Goal: Information Seeking & Learning: Compare options

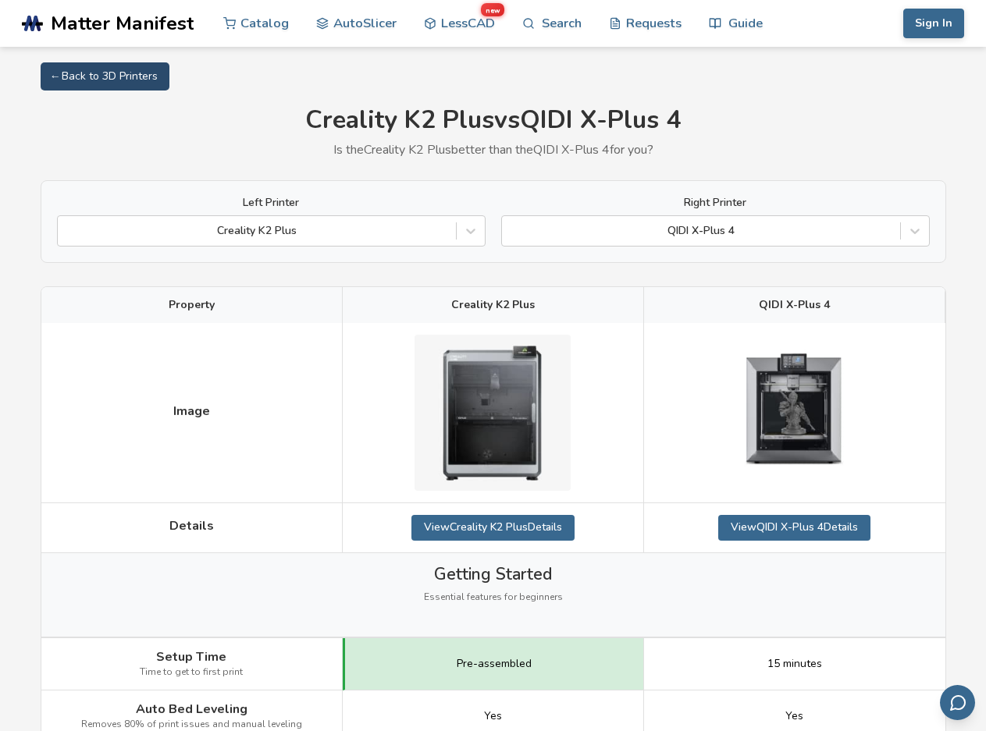
click at [121, 78] on link "← Back to 3D Printers" at bounding box center [105, 76] width 129 height 28
select select "**********"
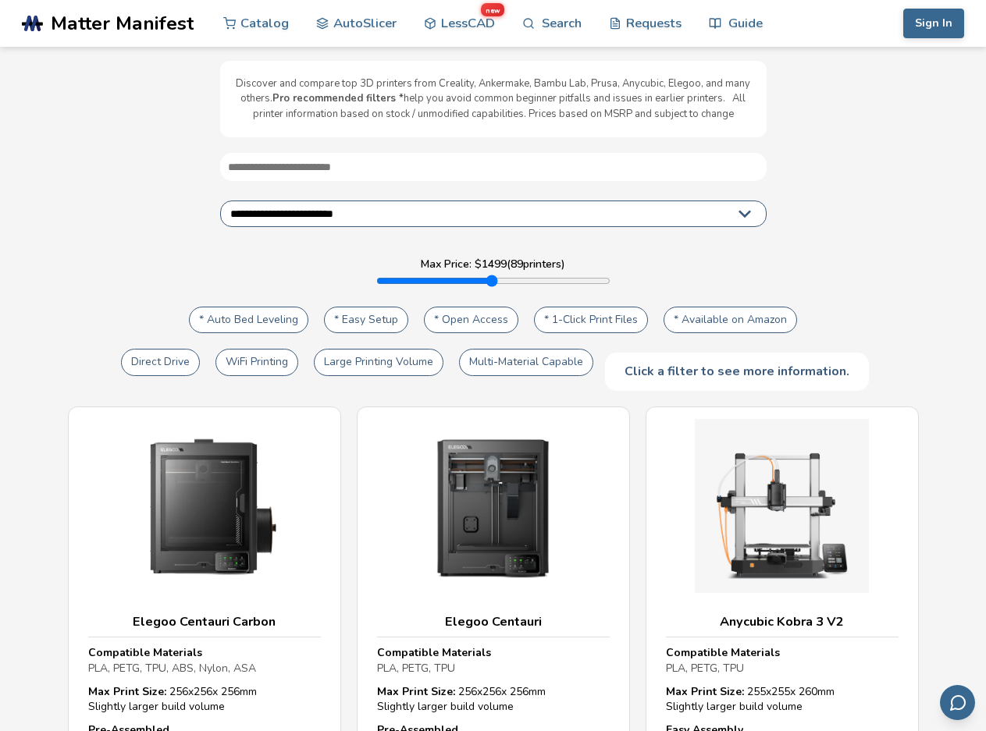
scroll to position [78, 0]
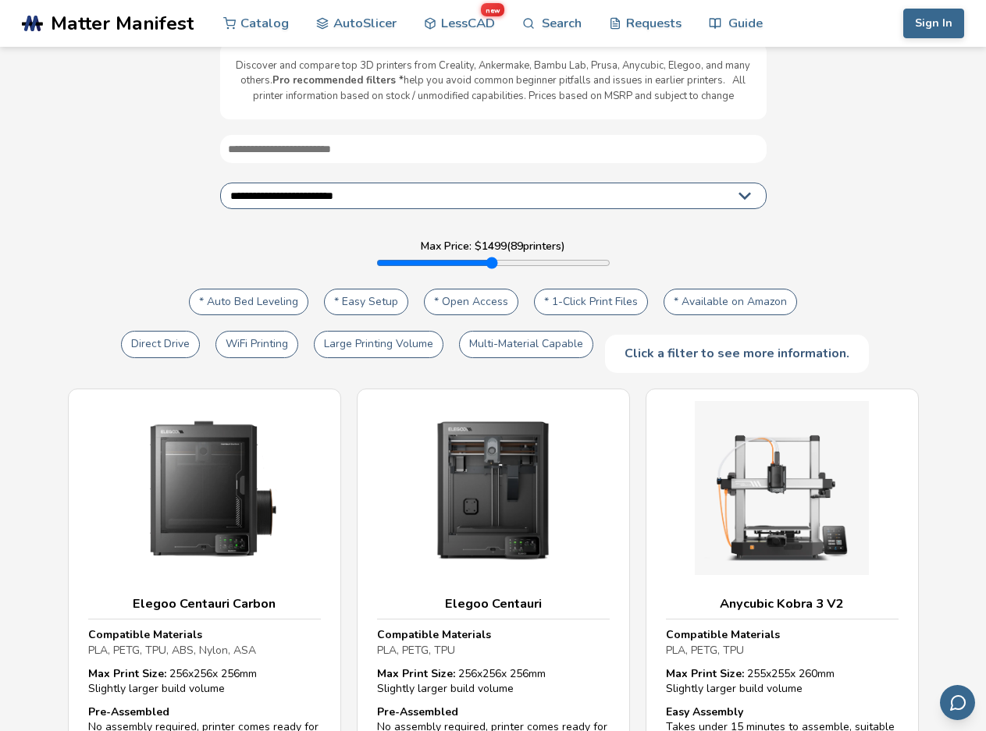
click at [383, 346] on button "Large Printing Volume" at bounding box center [379, 344] width 130 height 27
type input "****"
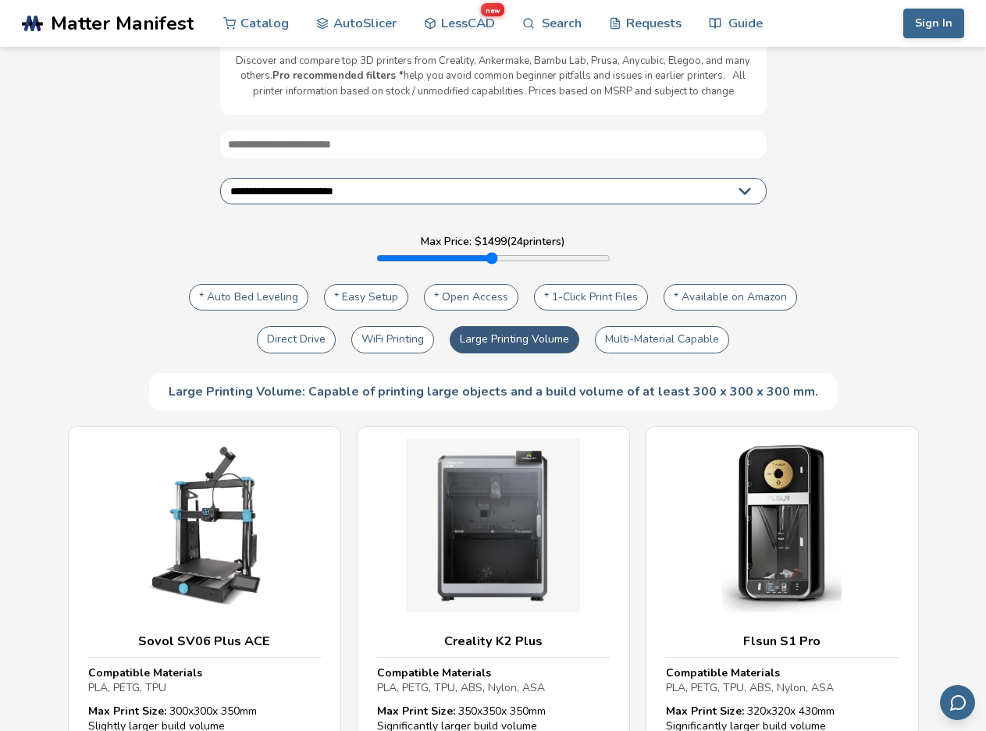
scroll to position [78, 0]
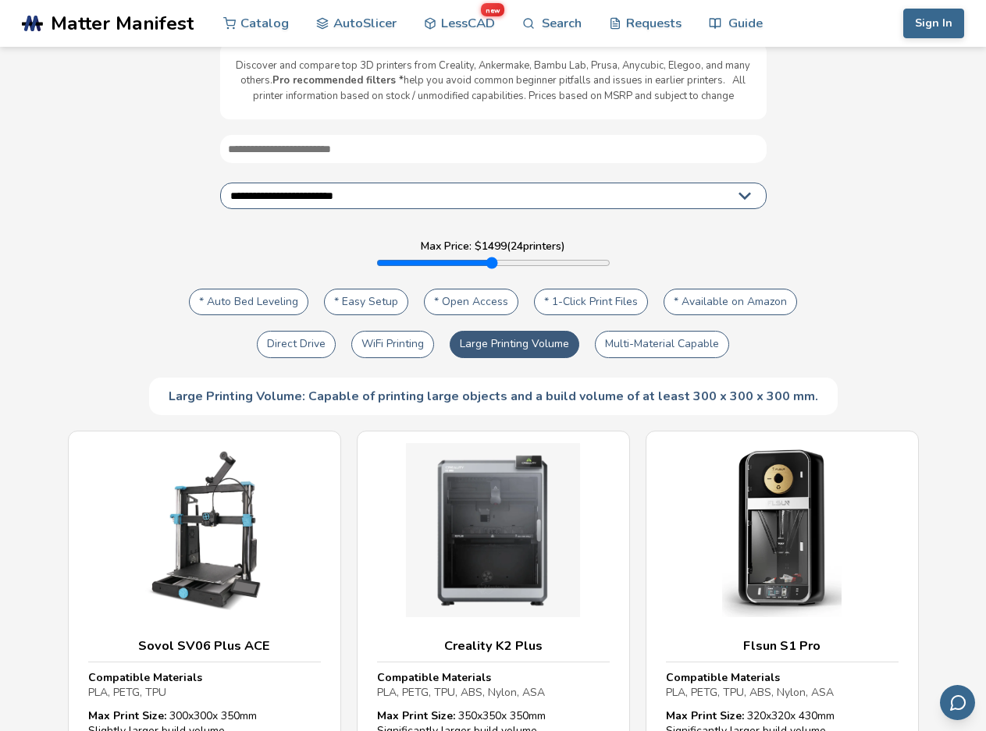
click at [275, 186] on select "**********" at bounding box center [493, 196] width 546 height 27
click at [105, 247] on div "**********" at bounding box center [493, 275] width 954 height 280
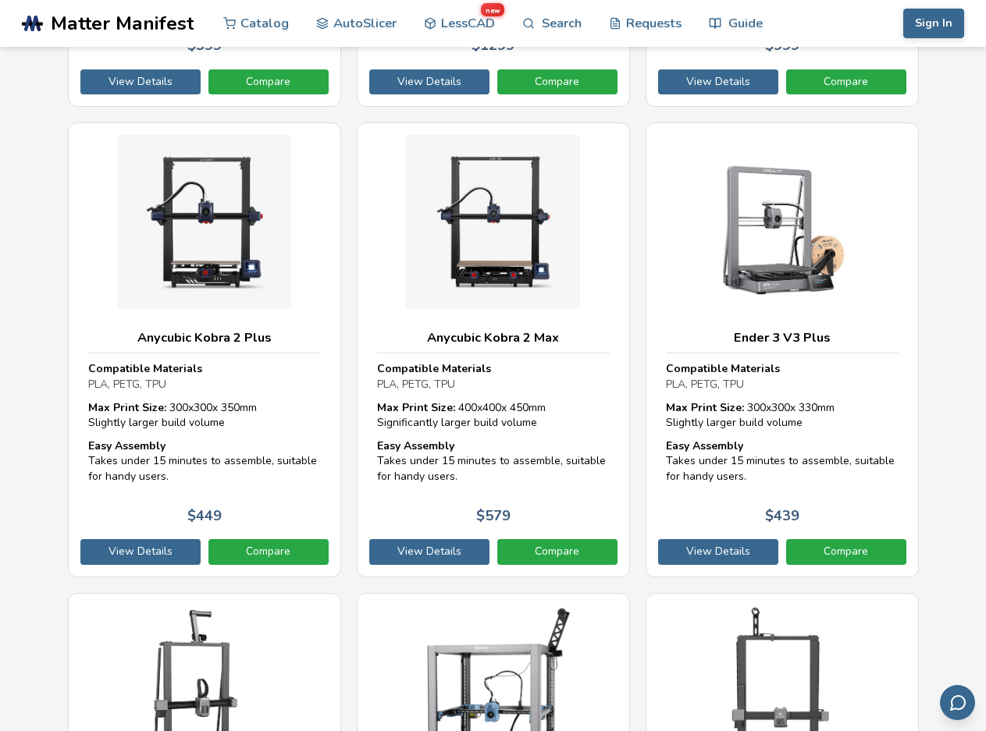
scroll to position [858, 0]
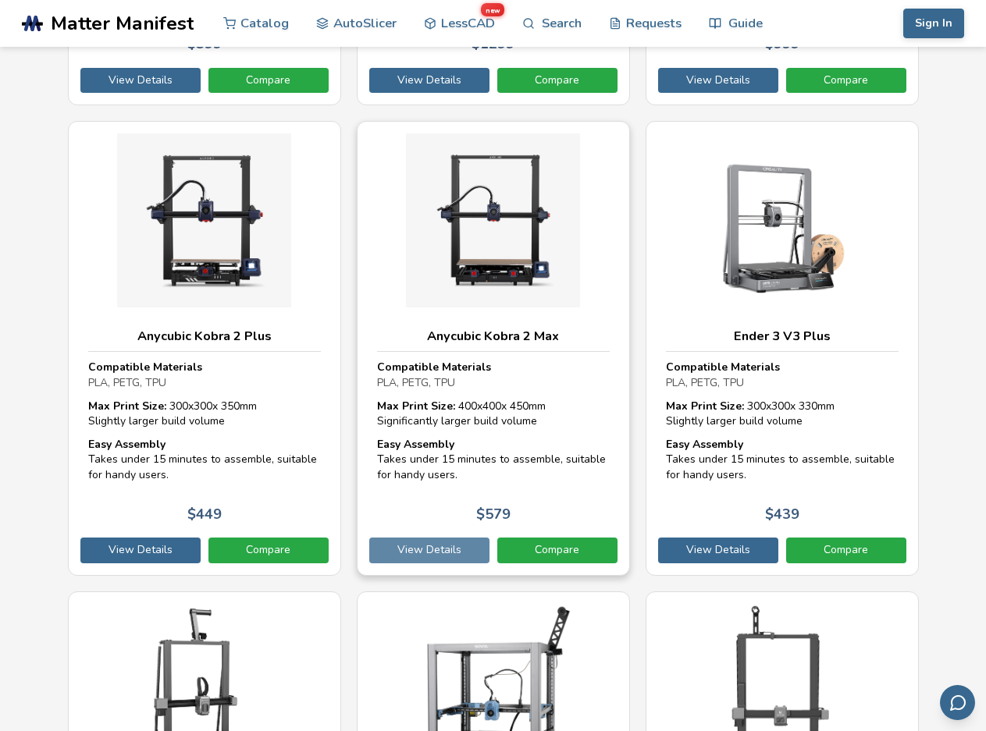
click at [440, 546] on link "View Details" at bounding box center [429, 550] width 120 height 25
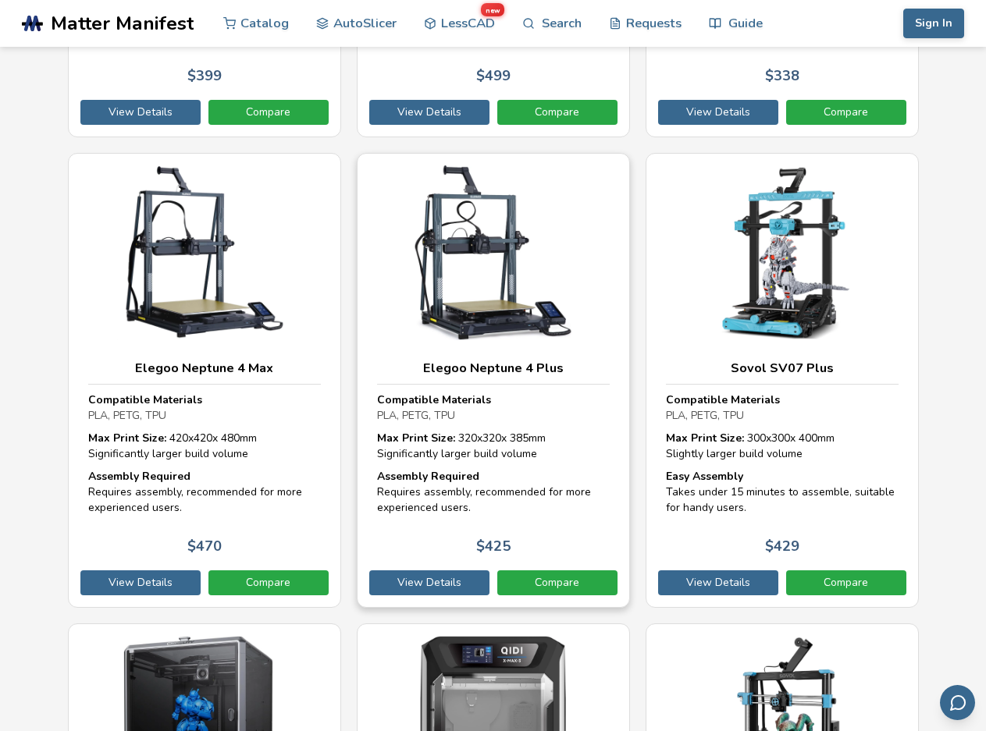
scroll to position [1795, 0]
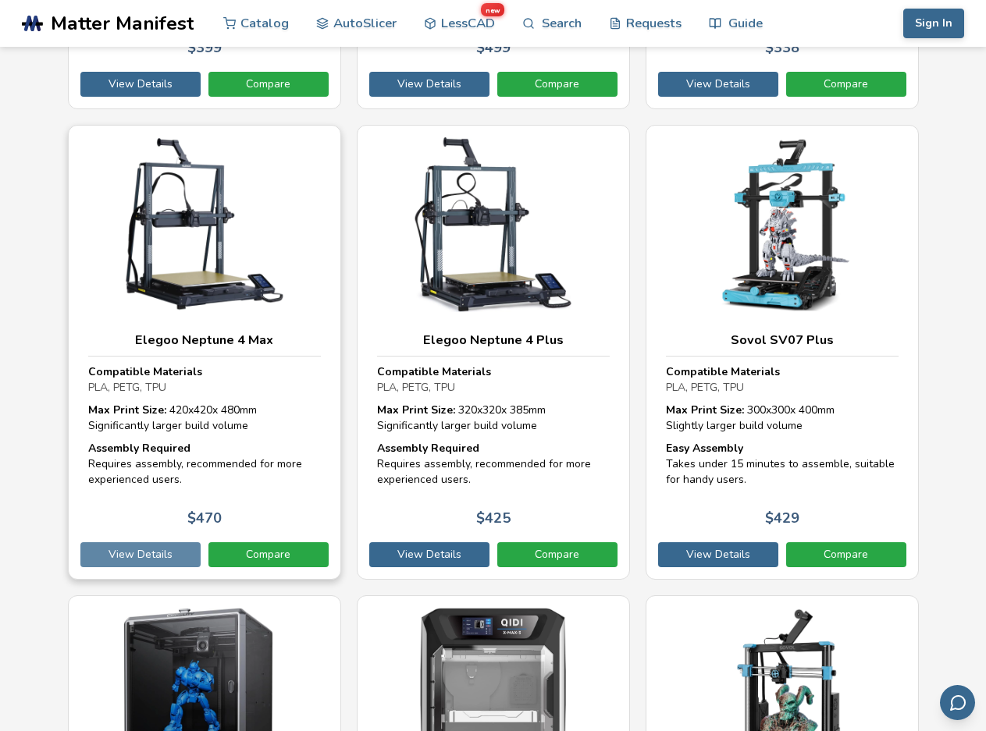
click at [167, 558] on link "View Details" at bounding box center [140, 554] width 120 height 25
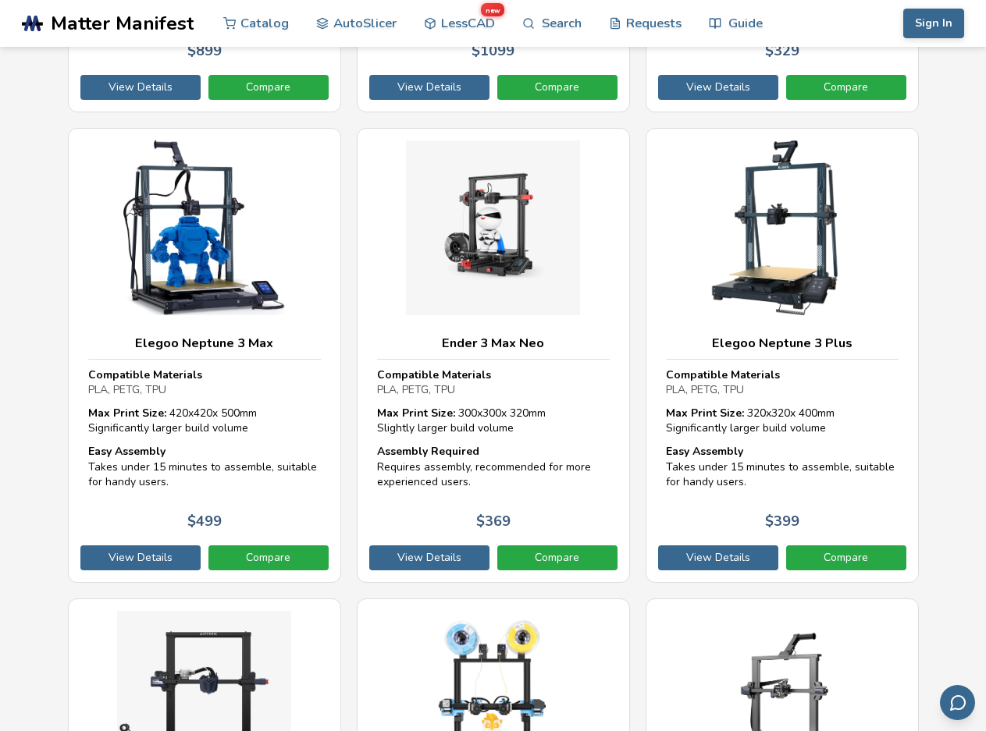
scroll to position [2731, 0]
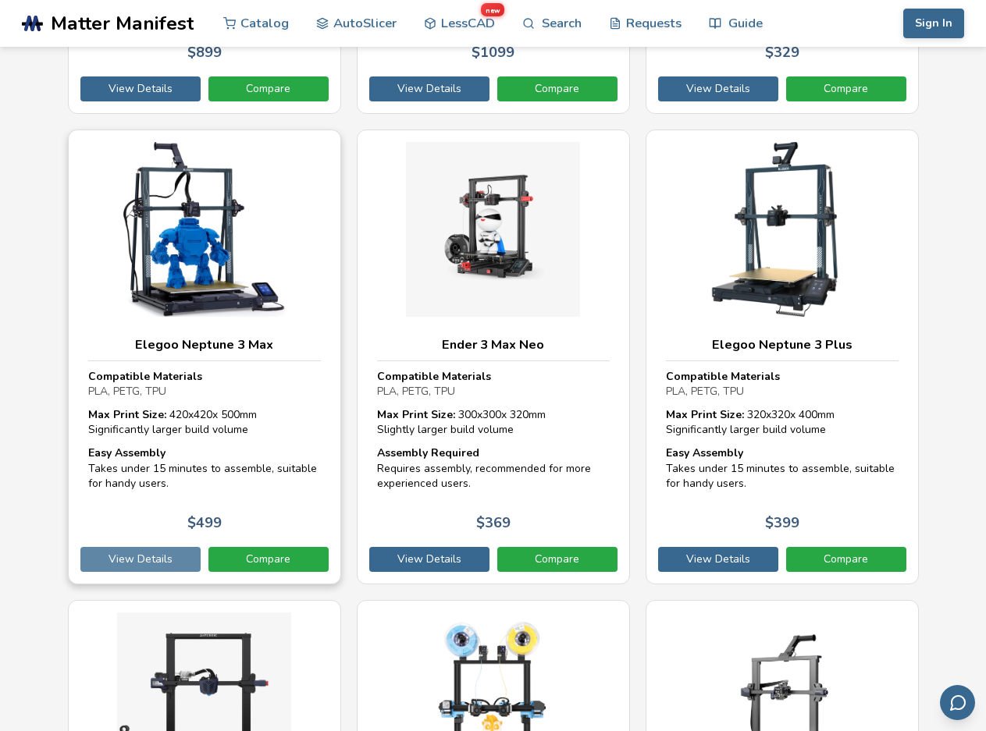
click at [162, 563] on link "View Details" at bounding box center [140, 559] width 120 height 25
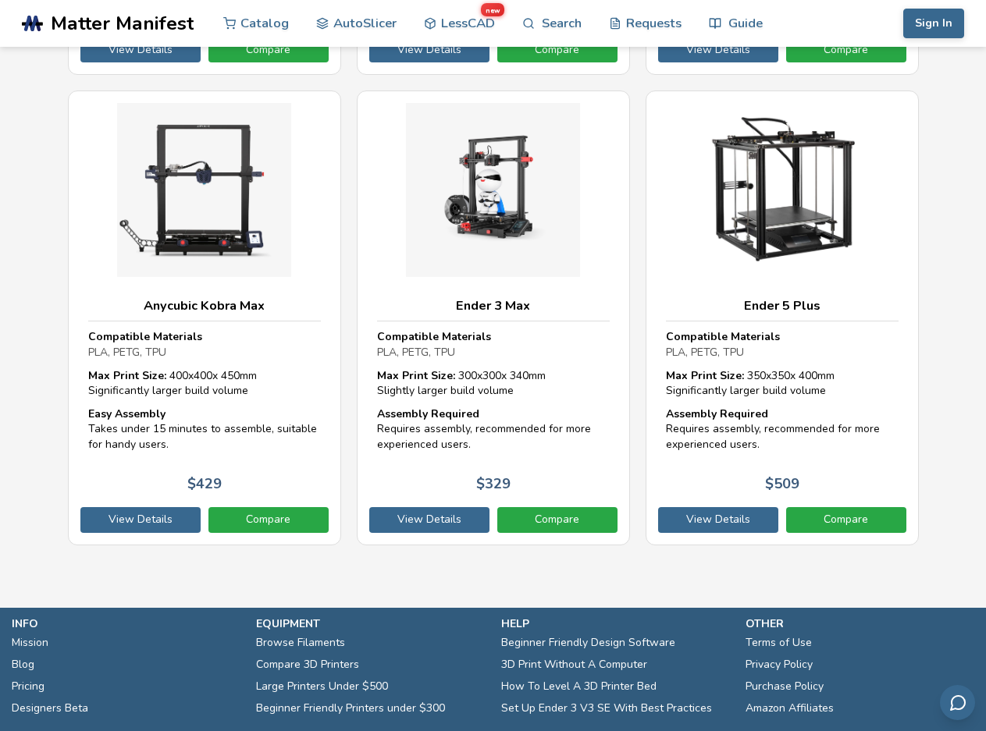
scroll to position [3745, 0]
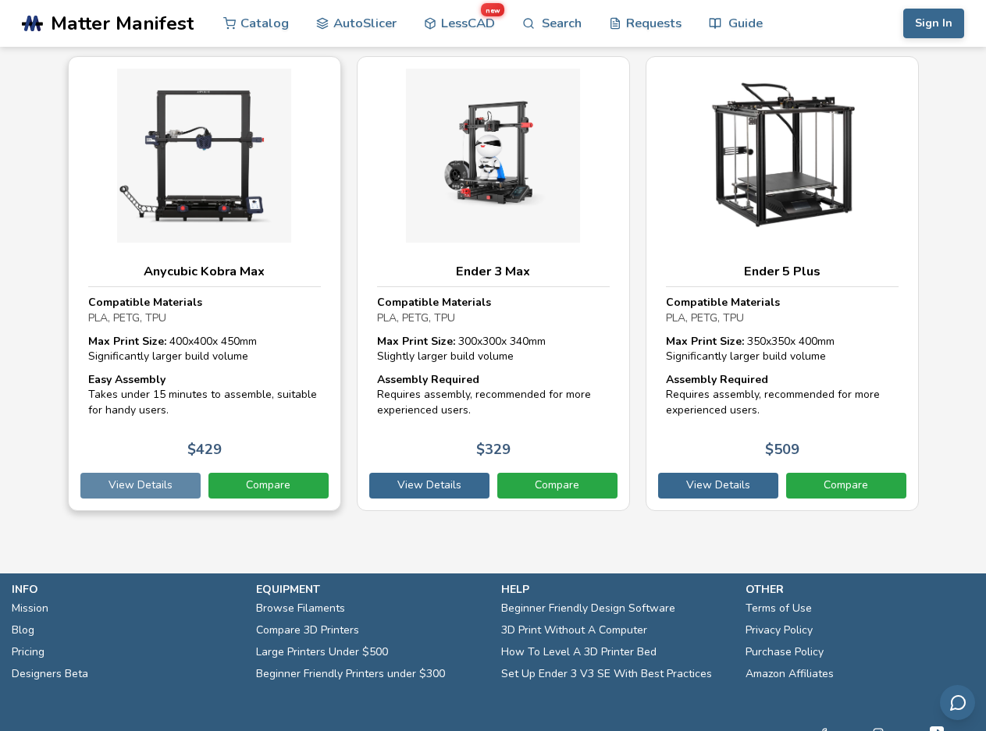
click at [167, 488] on link "View Details" at bounding box center [140, 485] width 120 height 25
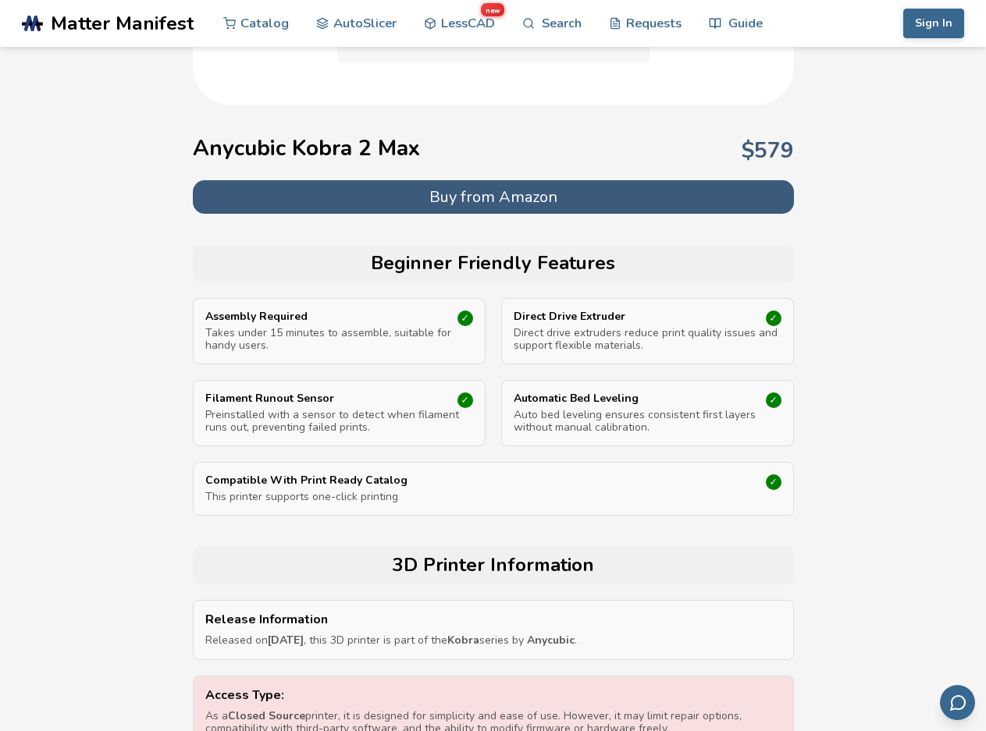
scroll to position [702, 0]
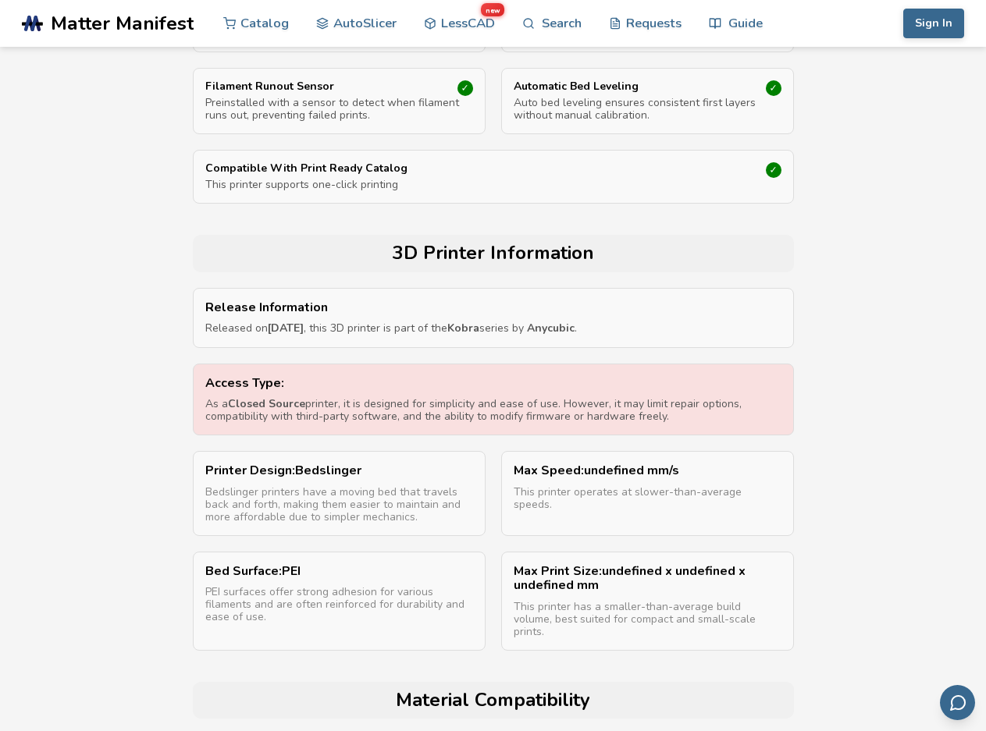
click at [455, 181] on p "This printer supports one-click printing" at bounding box center [493, 185] width 576 height 12
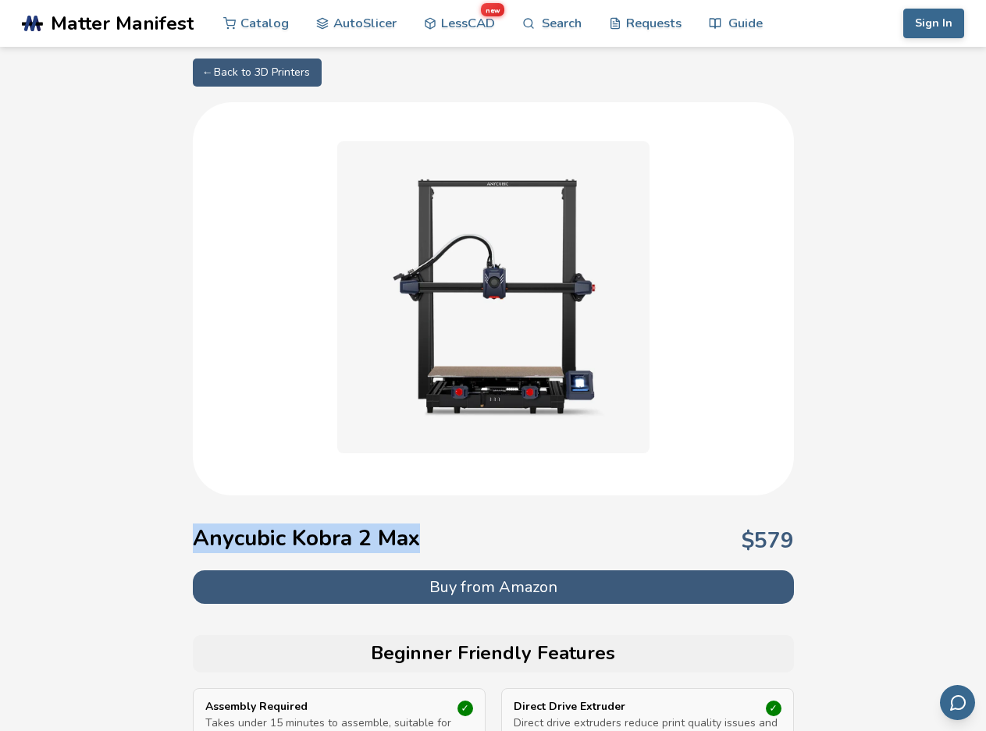
drag, startPoint x: 198, startPoint y: 538, endPoint x: 424, endPoint y: 534, distance: 225.6
click at [424, 534] on div "Anycubic Kobra 2 Max $ 579" at bounding box center [493, 540] width 601 height 59
copy h1 "Anycubic Kobra 2 Max"
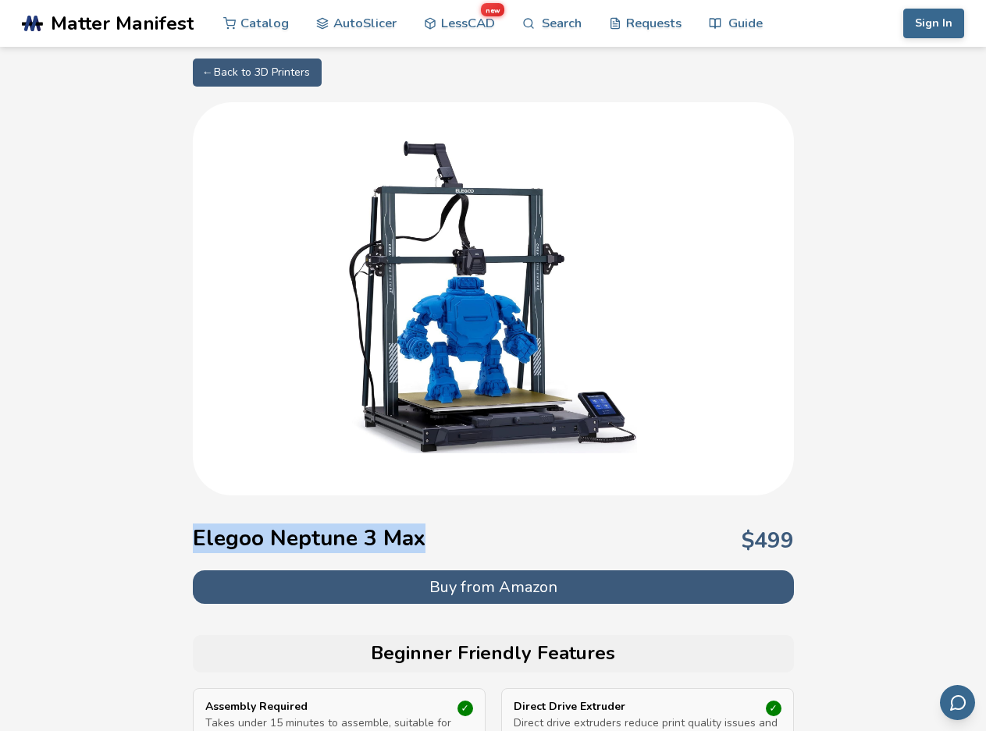
drag, startPoint x: 443, startPoint y: 539, endPoint x: 166, endPoint y: 537, distance: 277.0
copy h1 "Elegoo Neptune 3 Max"
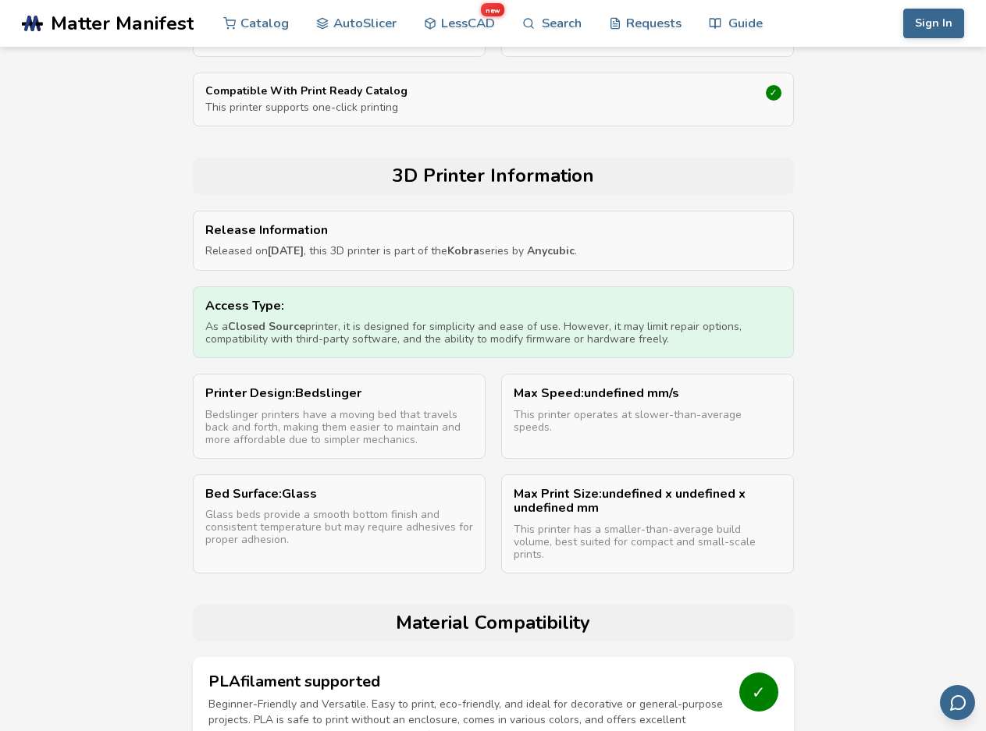
scroll to position [780, 0]
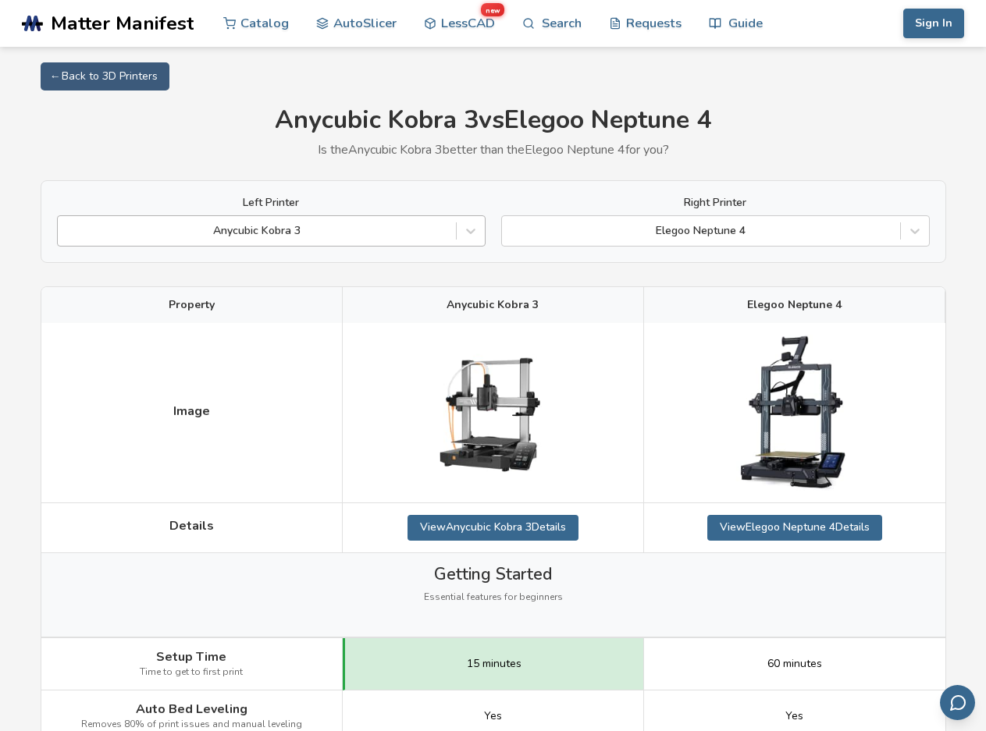
click at [441, 222] on div "Anycubic Kobra 3" at bounding box center [257, 231] width 398 height 22
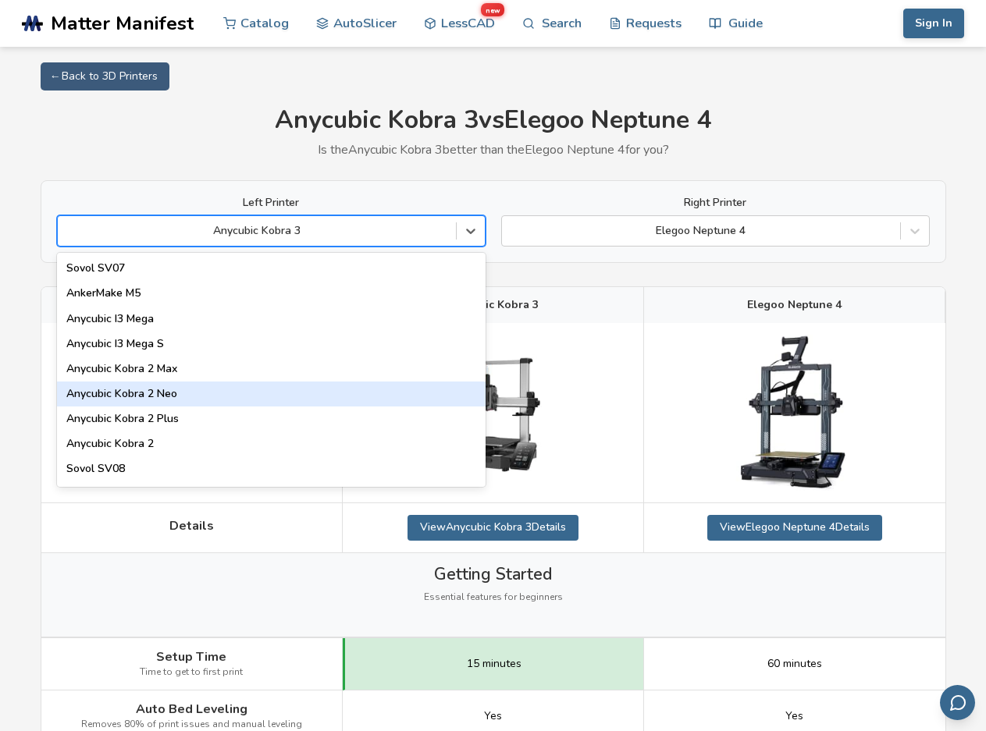
scroll to position [78, 0]
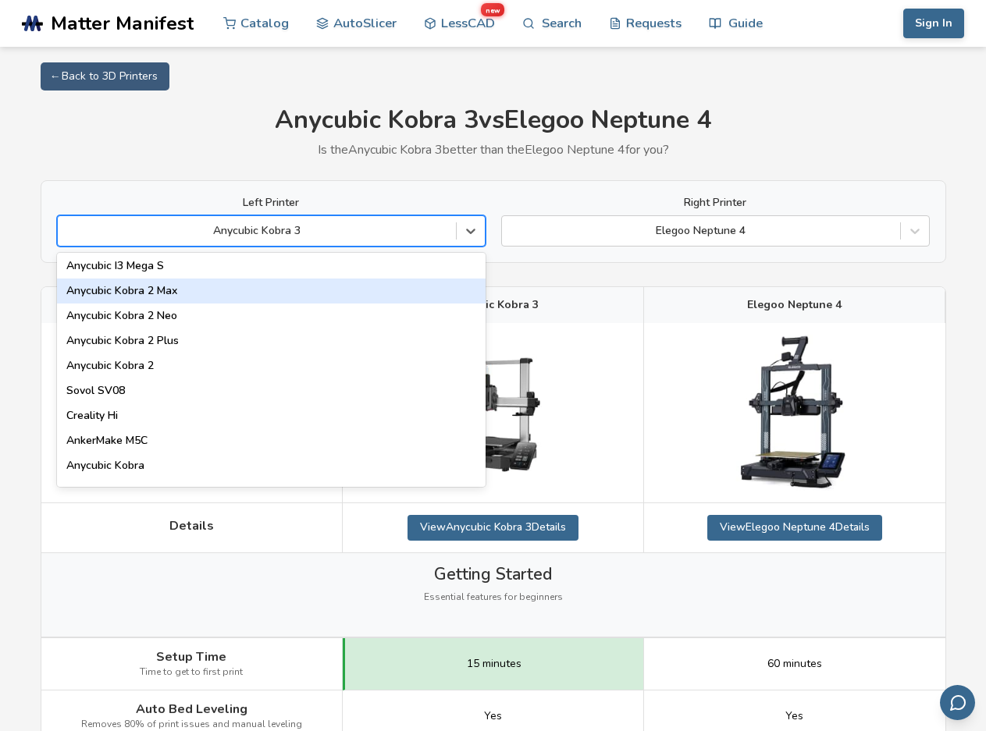
click at [184, 288] on div "Anycubic Kobra 2 Max" at bounding box center [271, 291] width 428 height 25
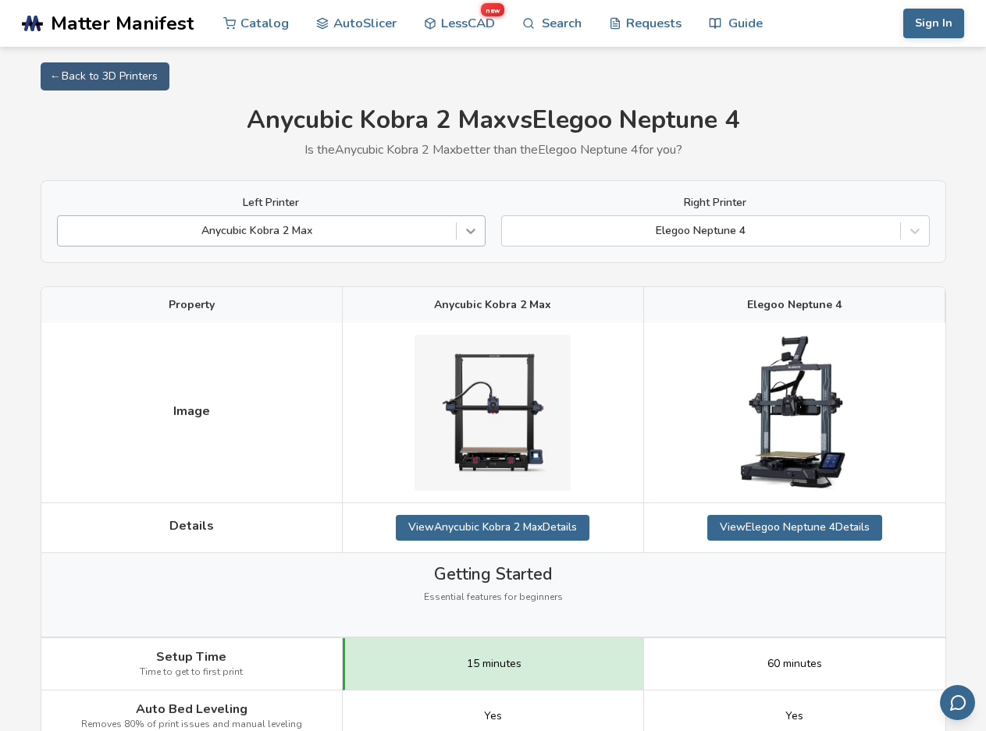
click at [458, 236] on div at bounding box center [470, 231] width 28 height 28
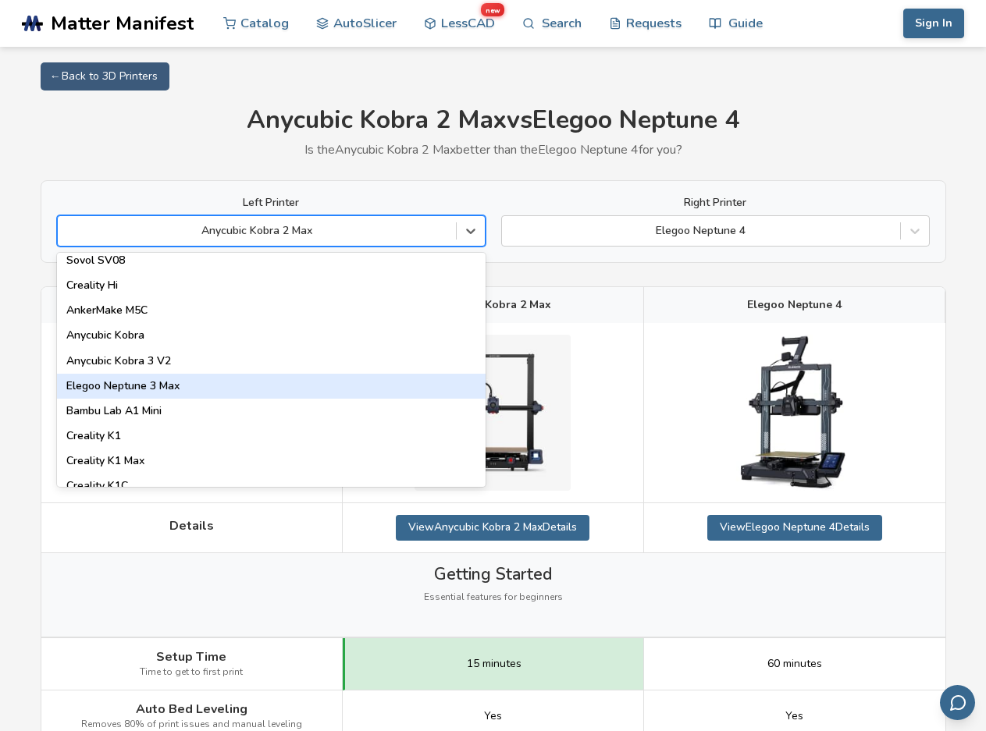
scroll to position [234, 0]
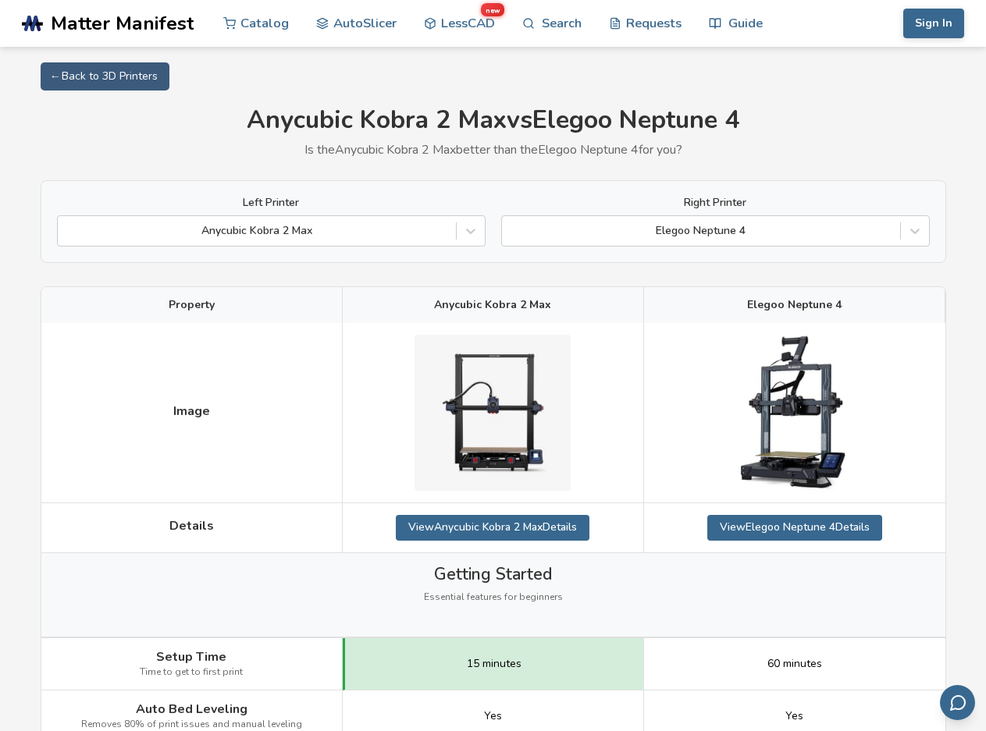
click at [461, 235] on div at bounding box center [470, 231] width 28 height 28
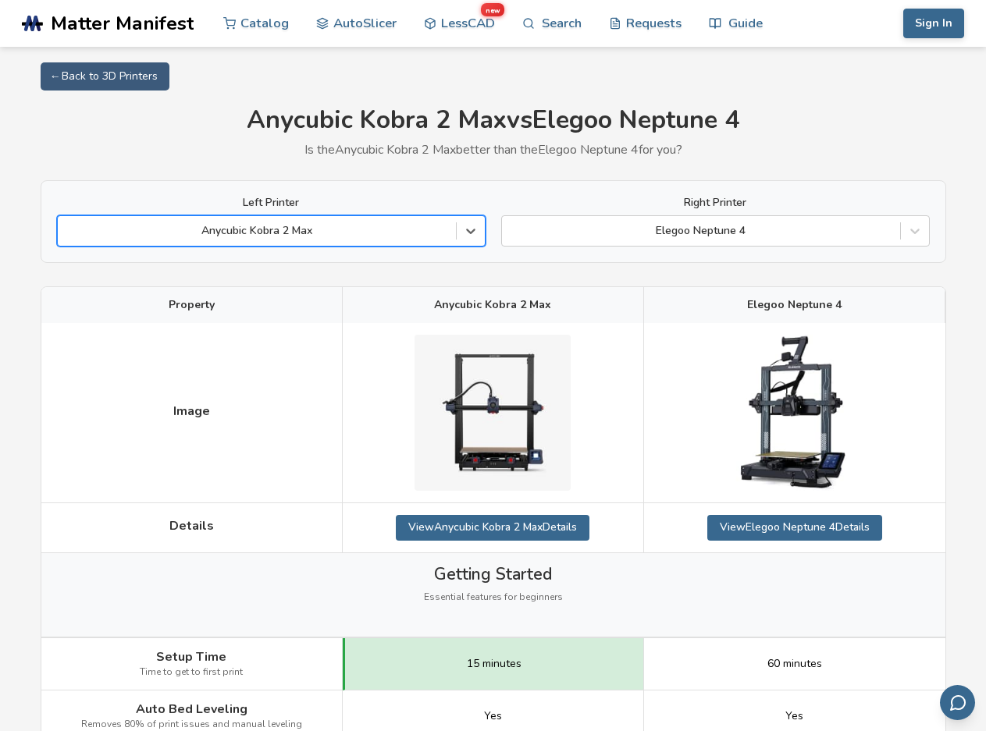
click at [493, 227] on div "Left Printer option Anycubic Kobra 2 Max, selected. Select is focused ,type to …" at bounding box center [493, 222] width 872 height 50
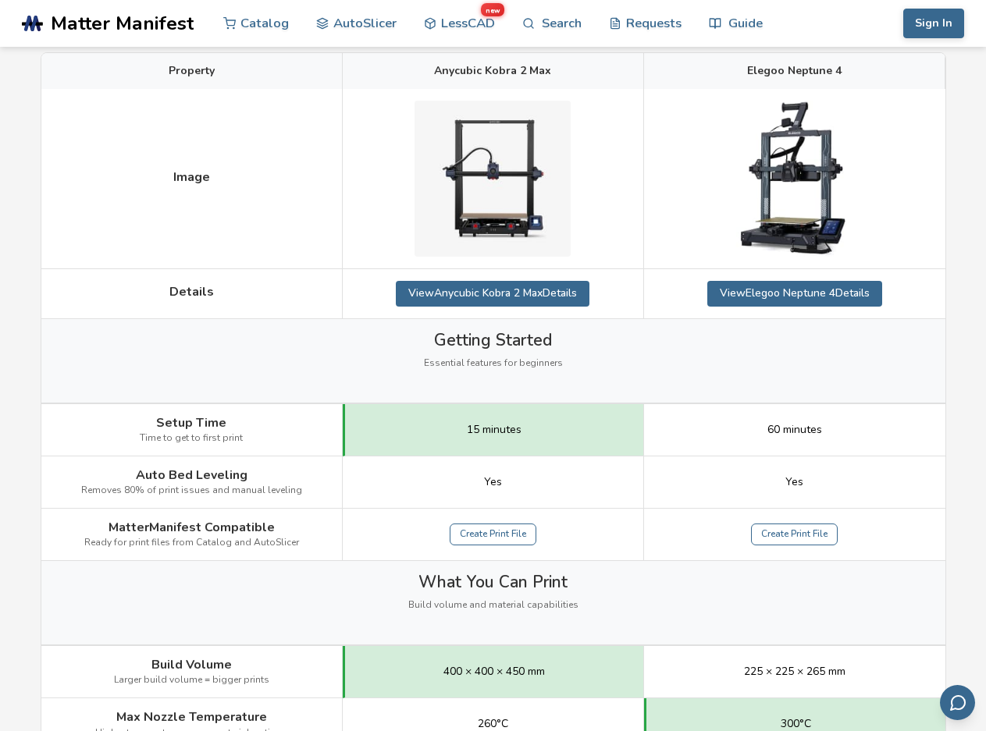
scroll to position [156, 0]
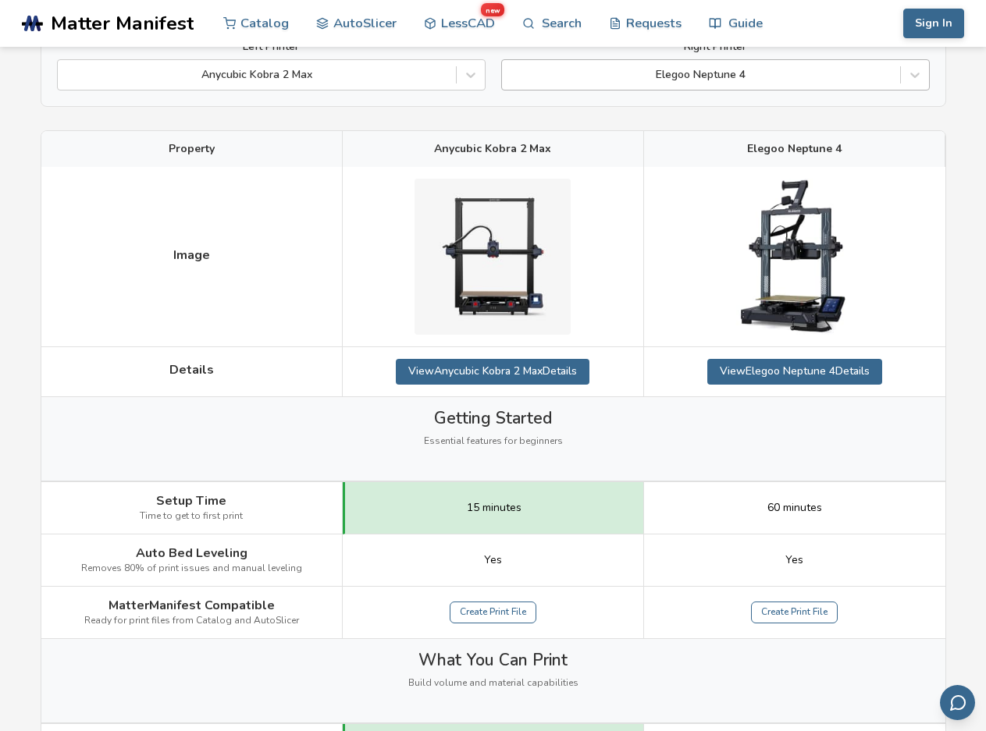
click at [848, 77] on div at bounding box center [701, 75] width 382 height 16
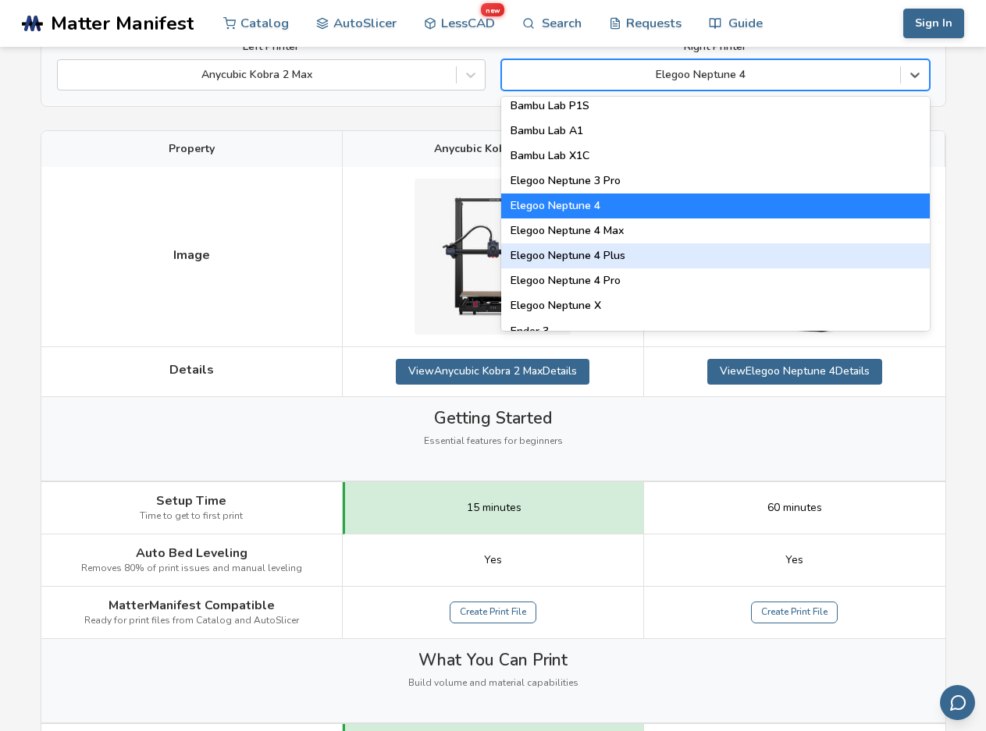
scroll to position [1170, 0]
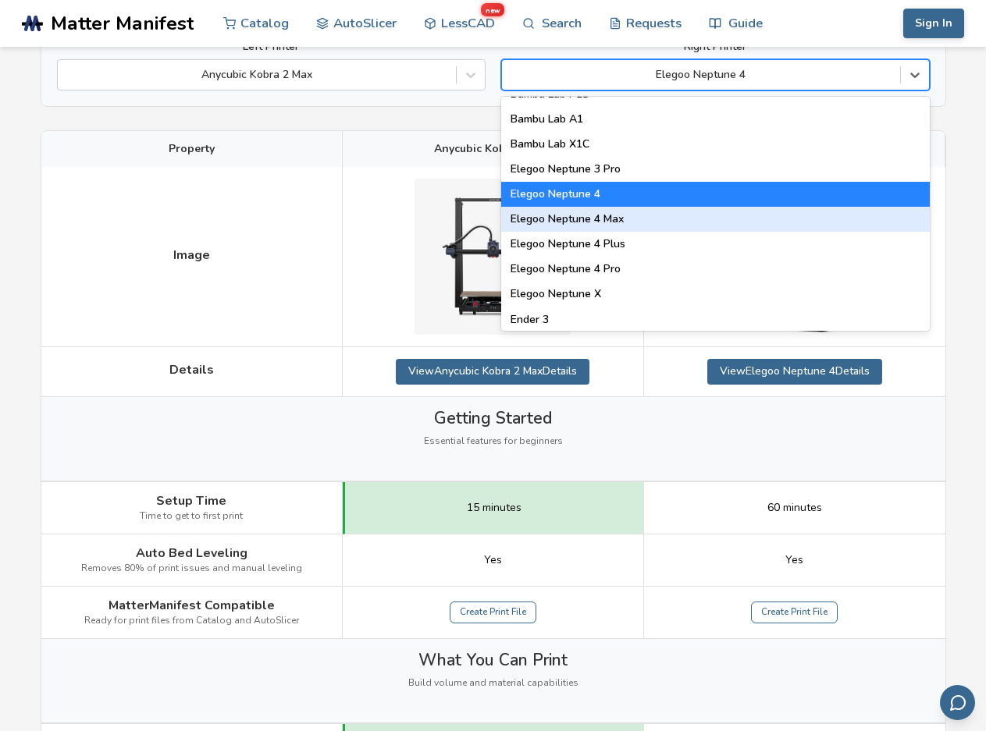
click at [634, 222] on div "Elegoo Neptune 4 Max" at bounding box center [715, 219] width 428 height 25
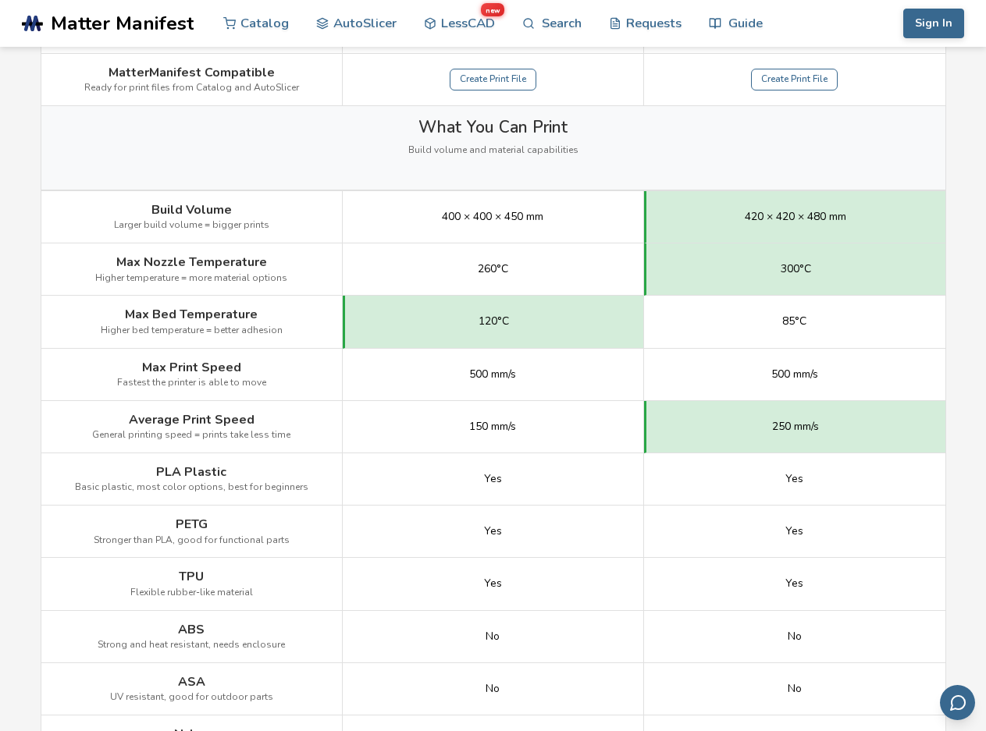
scroll to position [702, 0]
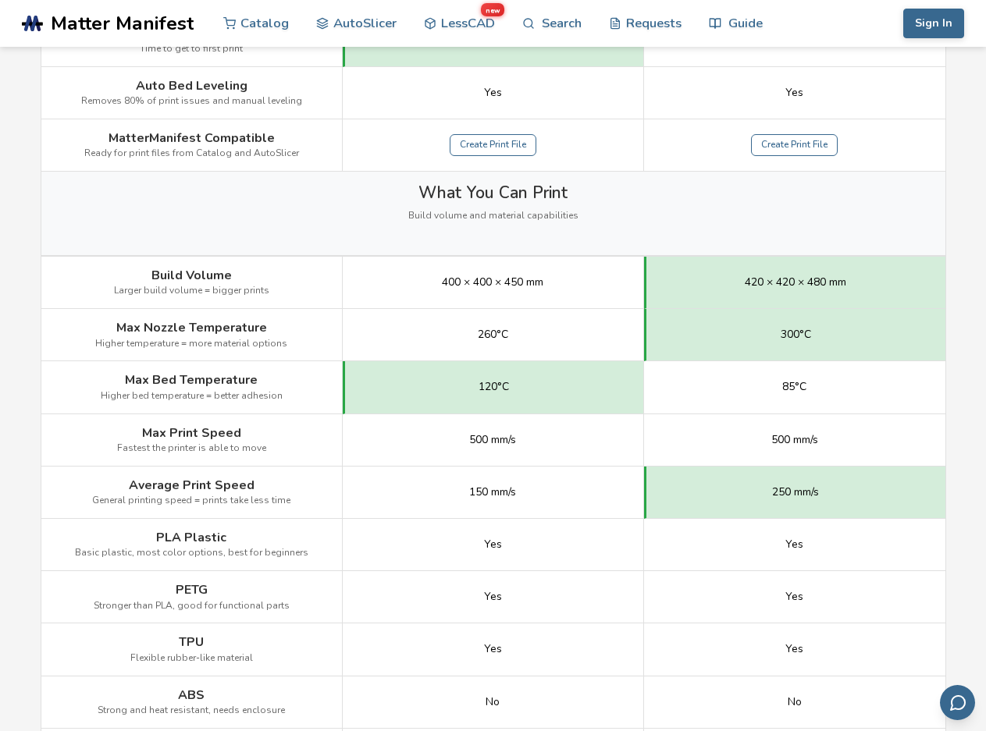
scroll to position [624, 0]
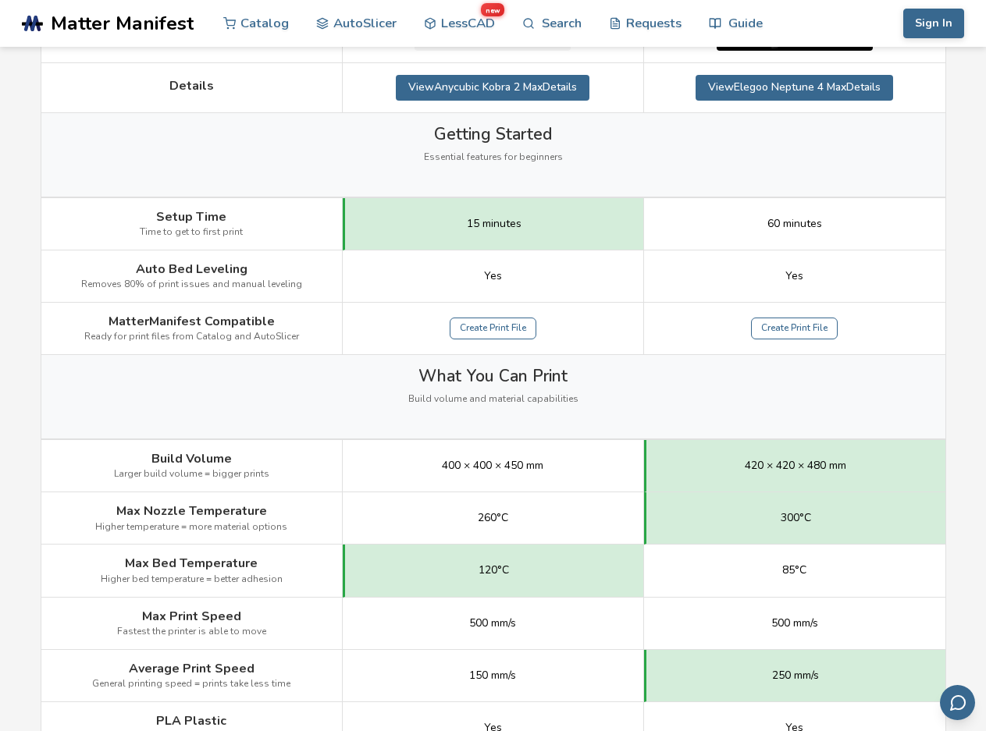
scroll to position [468, 0]
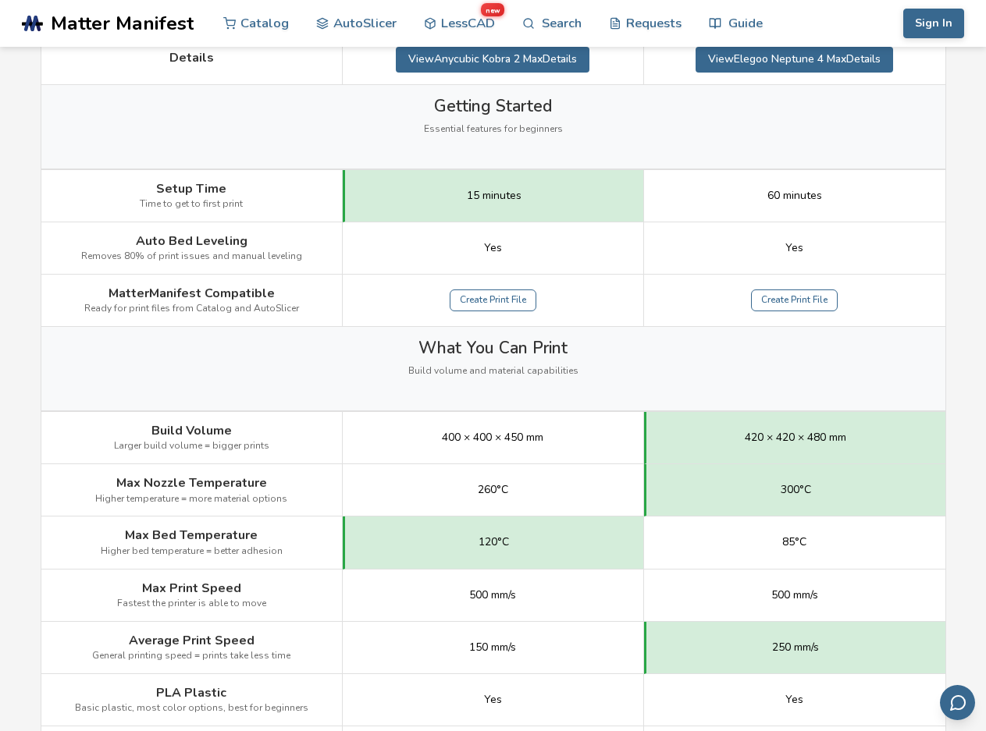
click at [892, 389] on div "What You Can Print Build volume and material capabilities" at bounding box center [493, 368] width 904 height 83
click at [844, 398] on div "What You Can Print Build volume and material capabilities" at bounding box center [493, 368] width 904 height 83
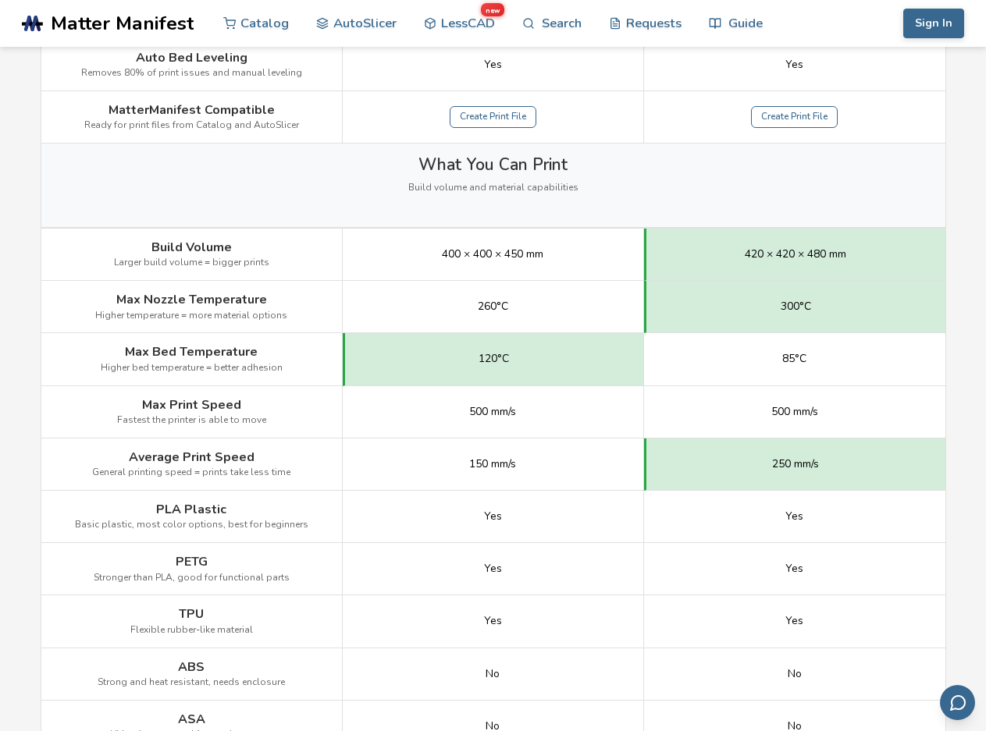
scroll to position [624, 0]
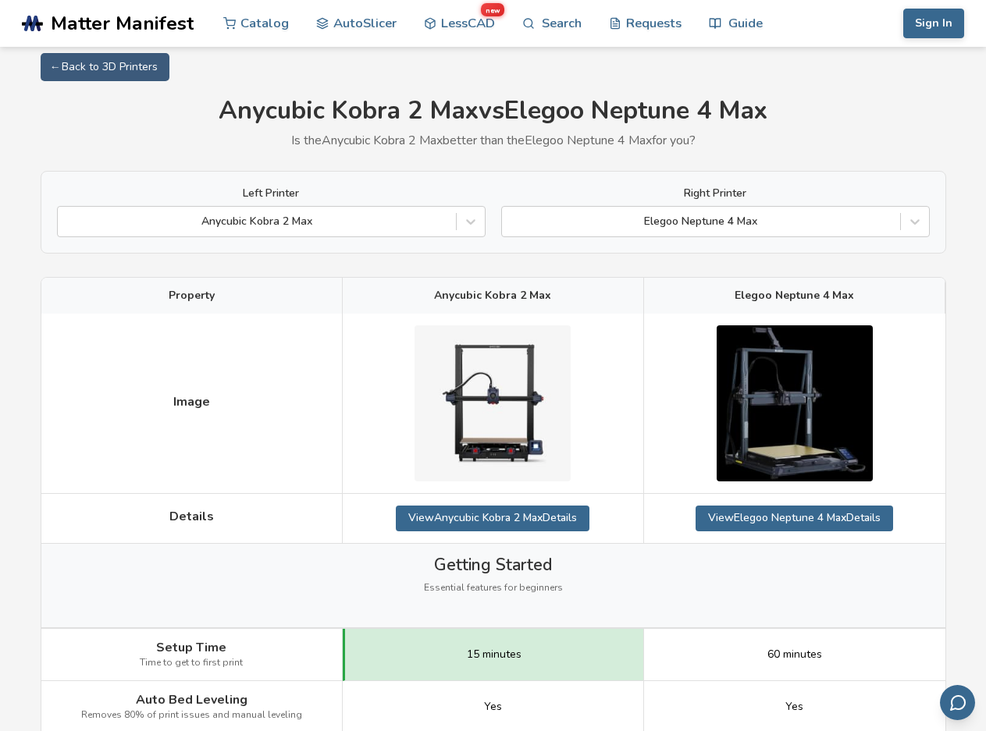
scroll to position [0, 0]
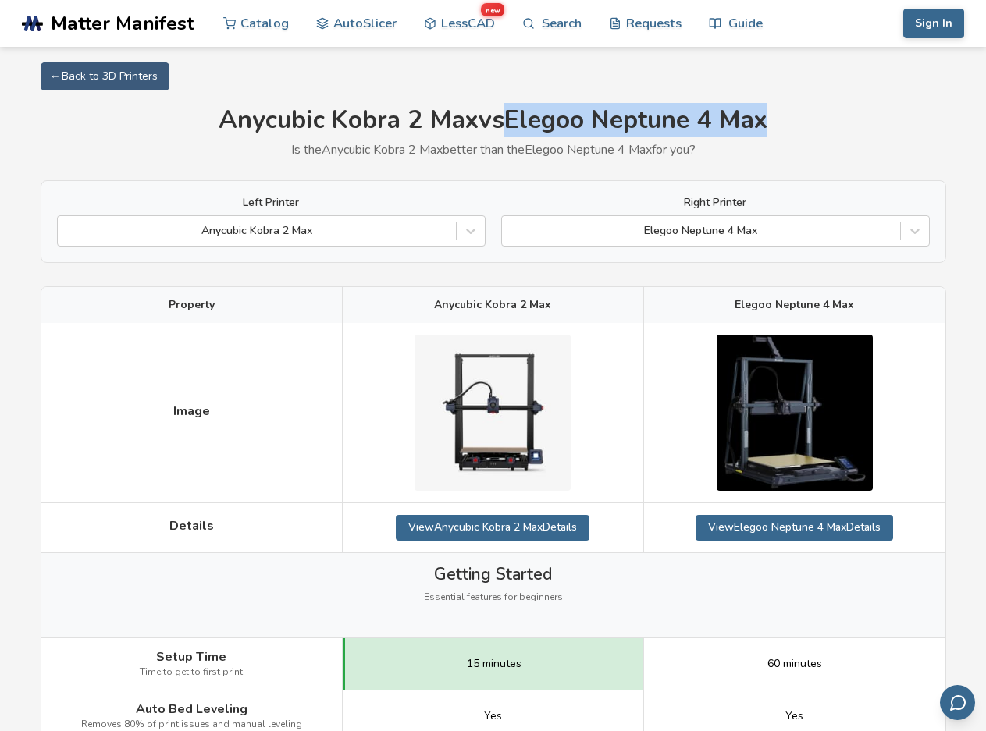
drag, startPoint x: 507, startPoint y: 118, endPoint x: 780, endPoint y: 115, distance: 272.3
click at [780, 115] on h1 "Anycubic Kobra 2 Max vs Elegoo Neptune 4 Max" at bounding box center [493, 120] width 905 height 29
copy h1 "Elegoo Neptune 4 Max"
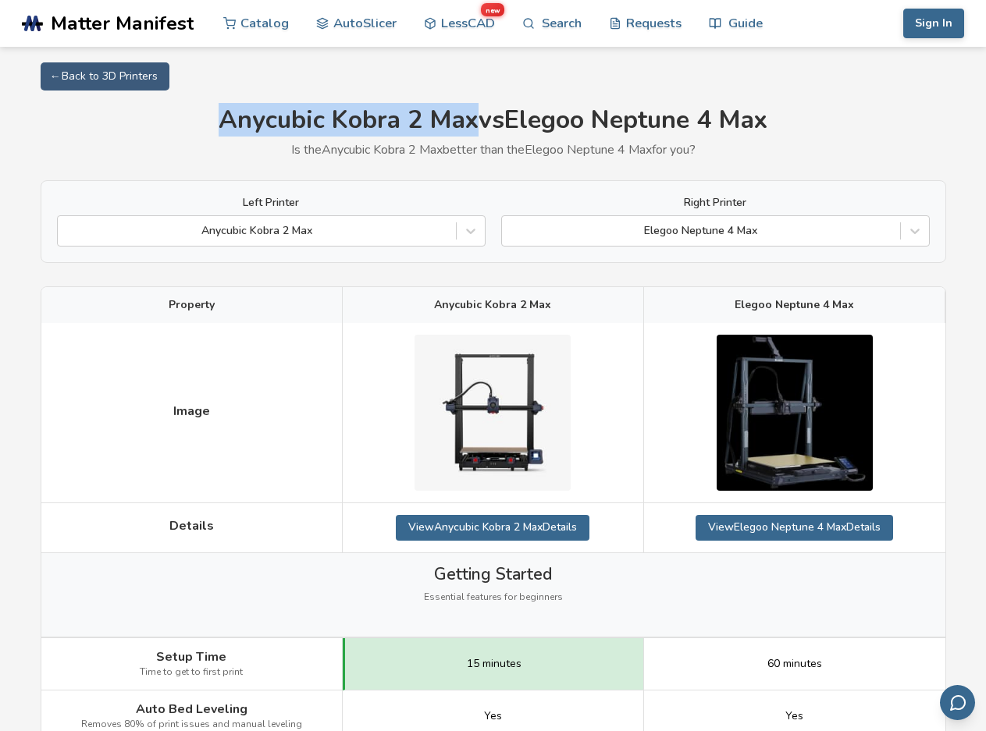
drag, startPoint x: 469, startPoint y: 119, endPoint x: 217, endPoint y: 118, distance: 252.0
click at [217, 118] on h1 "Anycubic Kobra 2 Max vs Elegoo Neptune 4 Max" at bounding box center [493, 120] width 905 height 29
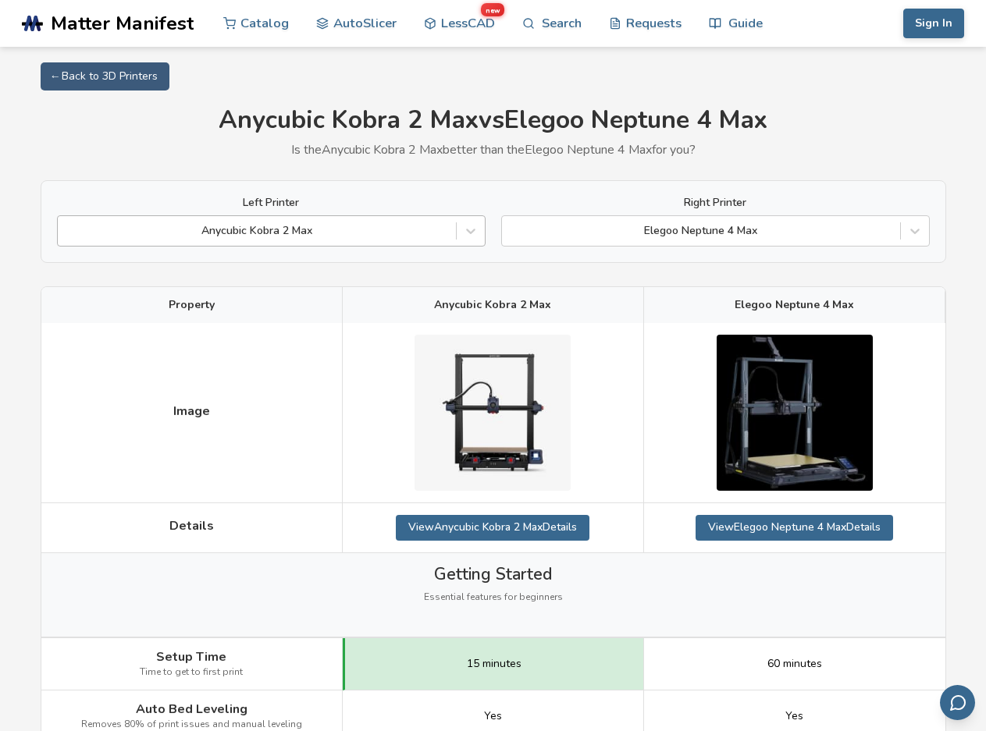
click at [383, 236] on div at bounding box center [257, 231] width 382 height 16
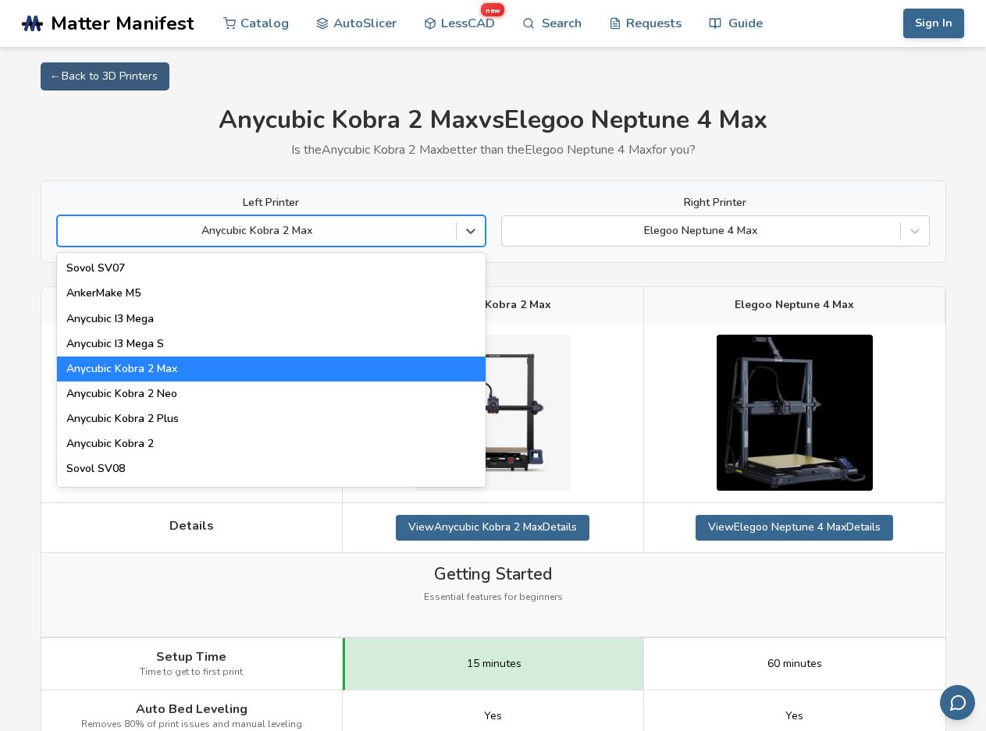
click at [115, 359] on div "Anycubic Kobra 2 Max" at bounding box center [271, 369] width 428 height 25
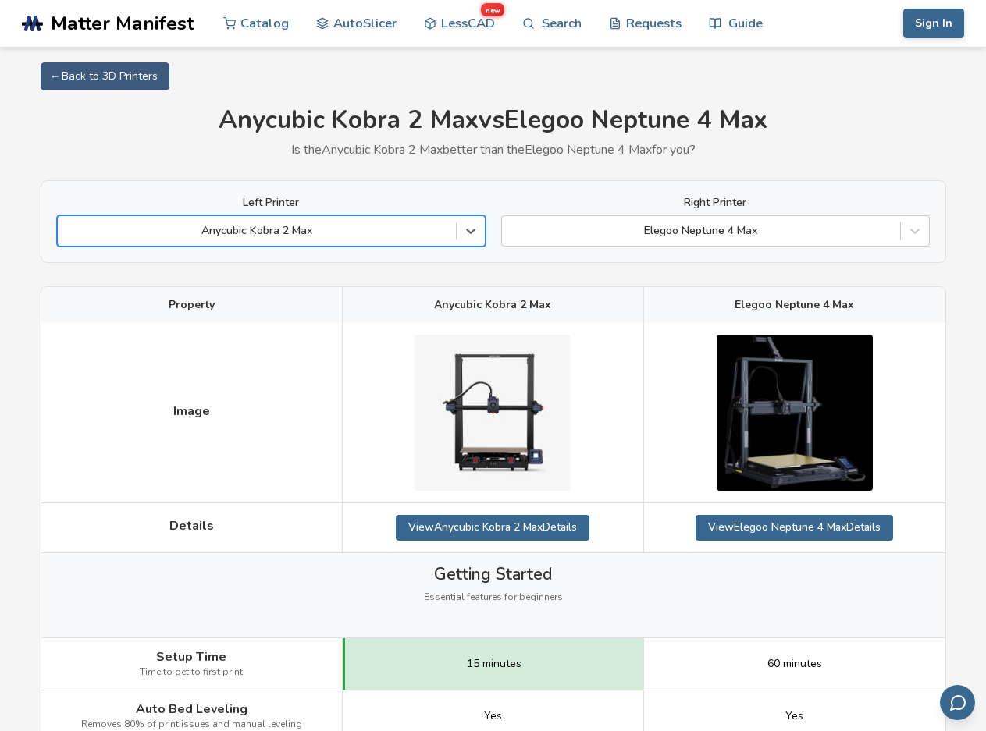
click at [84, 196] on div "Left Printer option Anycubic Kobra 2 Max, selected. Anycubic Kobra 2 Max Right …" at bounding box center [493, 221] width 905 height 83
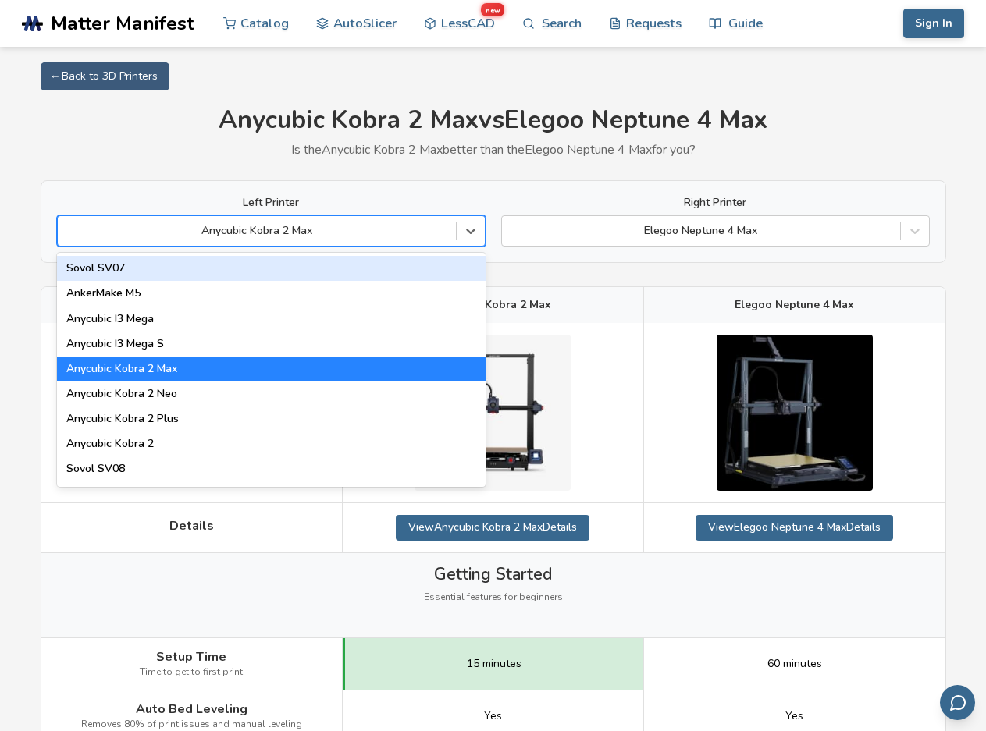
drag, startPoint x: 309, startPoint y: 229, endPoint x: 194, endPoint y: 260, distance: 119.4
click at [183, 239] on div at bounding box center [257, 231] width 382 height 16
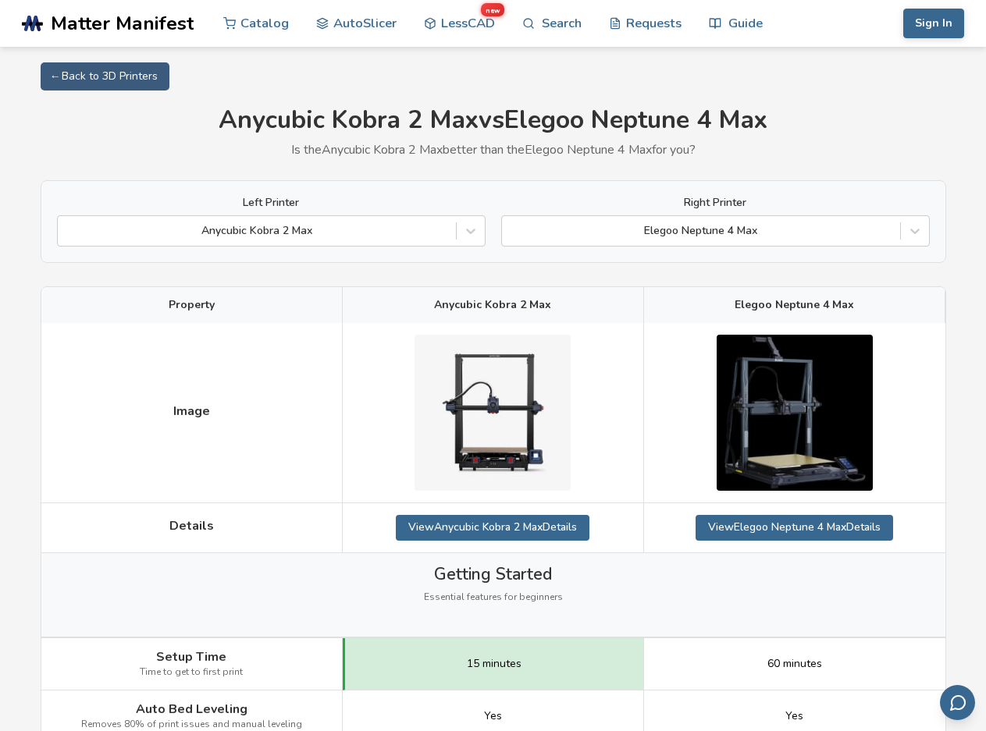
click at [595, 476] on div at bounding box center [493, 413] width 301 height 180
drag, startPoint x: 538, startPoint y: 301, endPoint x: 355, endPoint y: 305, distance: 183.4
click at [355, 305] on div "Anycubic Kobra 2 Max" at bounding box center [493, 305] width 301 height 36
copy span "Anycubic Kobra 2 Max"
